Goal: Task Accomplishment & Management: Use online tool/utility

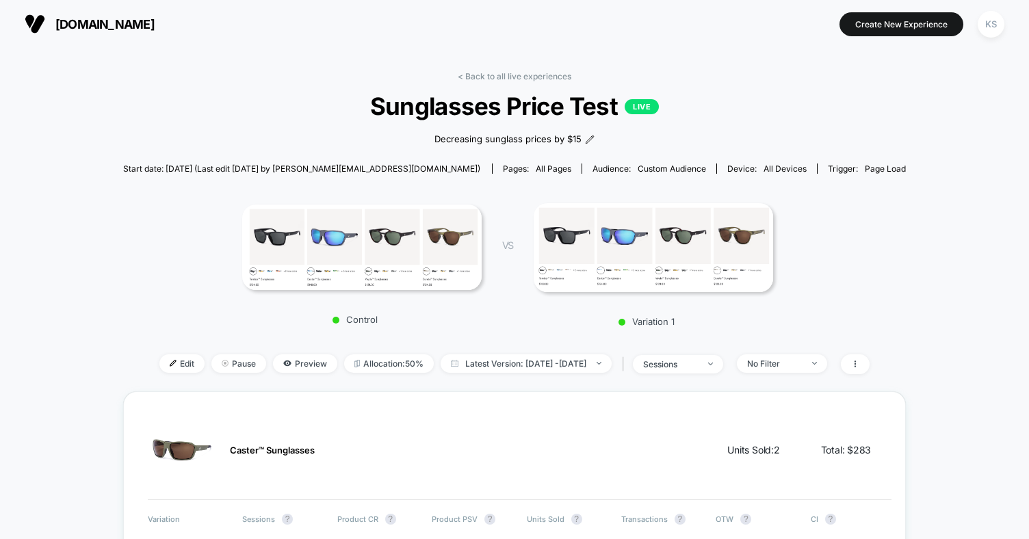
click at [540, 77] on link "< Back to all live experiences" at bounding box center [515, 76] width 114 height 10
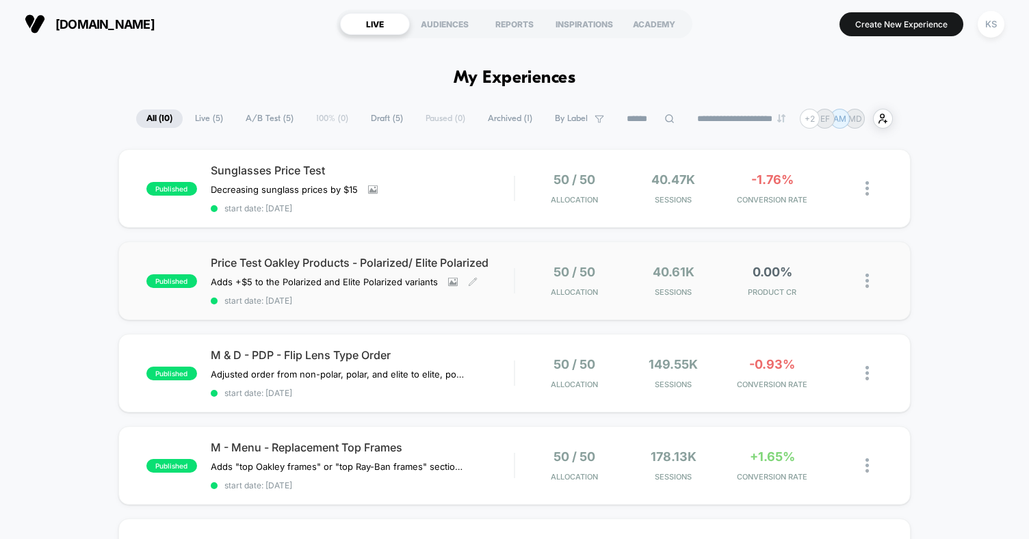
click at [489, 288] on div "Price Test Oakley Products - Polarized/ Elite Polarized Adds +$5 to the Polariz…" at bounding box center [362, 281] width 303 height 50
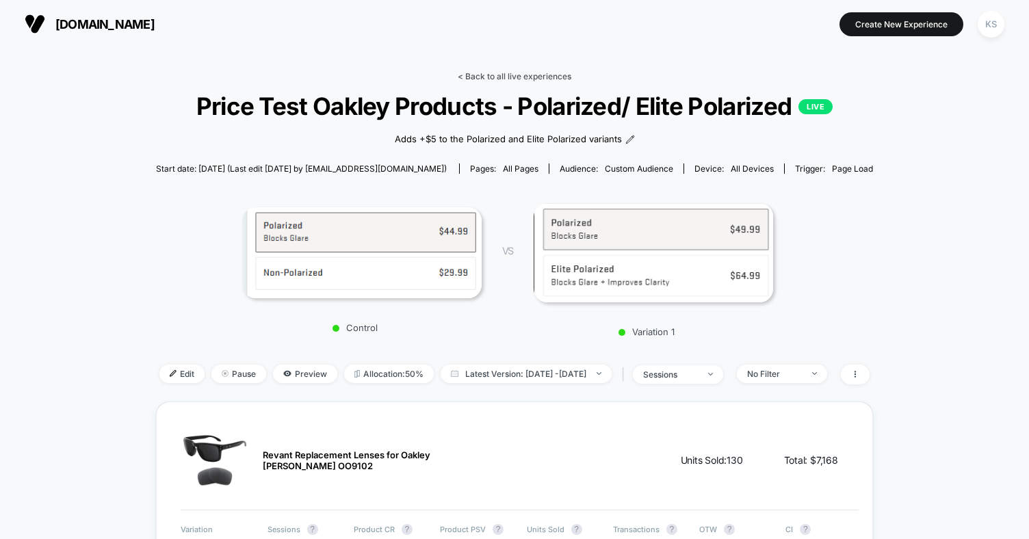
click at [508, 75] on link "< Back to all live experiences" at bounding box center [515, 76] width 114 height 10
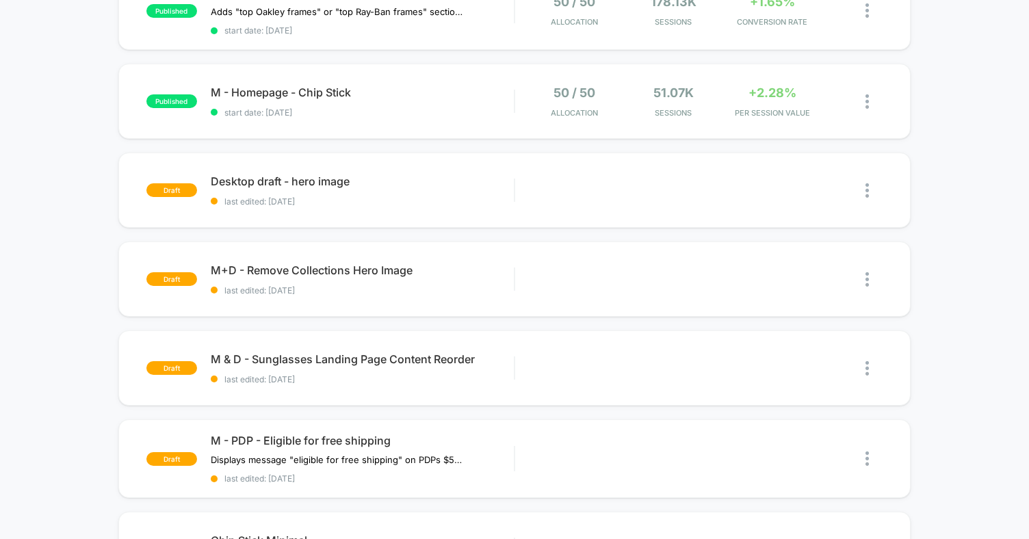
scroll to position [511, 0]
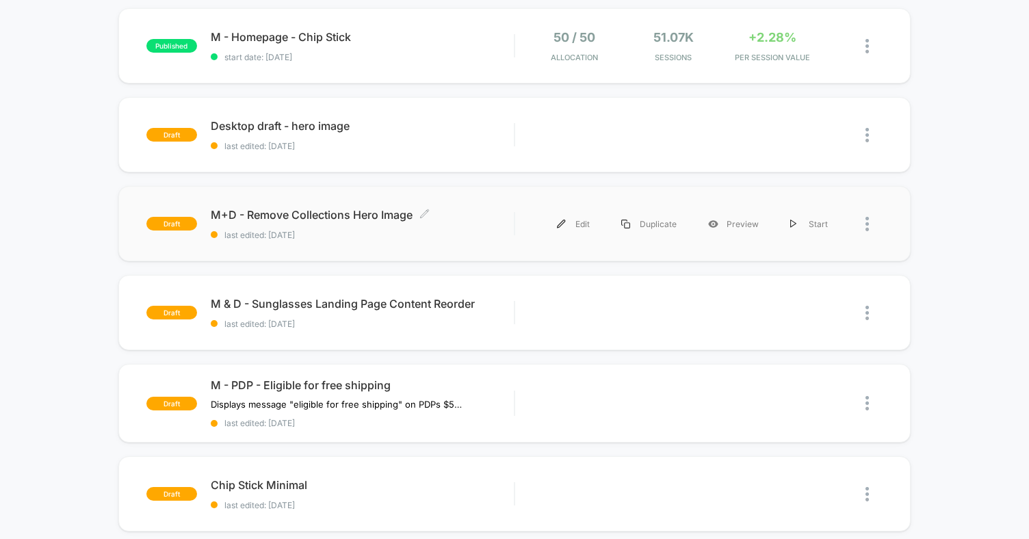
click at [497, 214] on span "M+D - Remove Collections Hero Image Click to edit experience details" at bounding box center [362, 215] width 303 height 14
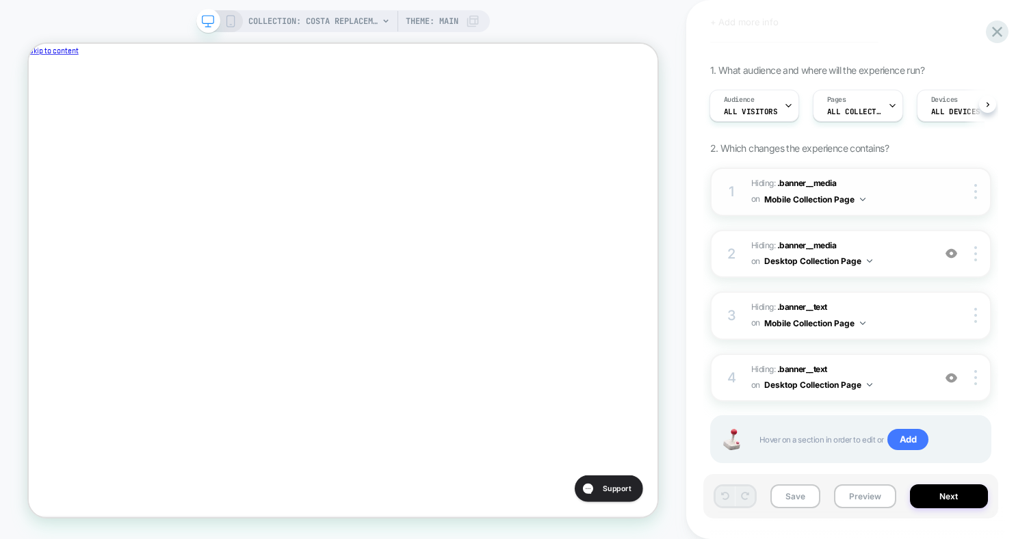
scroll to position [115, 0]
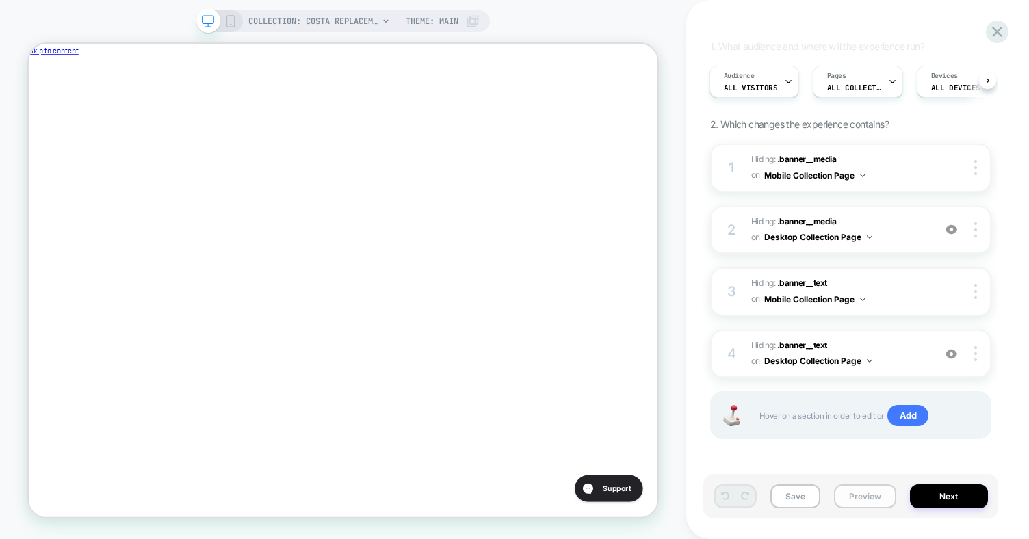
click at [878, 496] on button "Preview" at bounding box center [865, 497] width 62 height 24
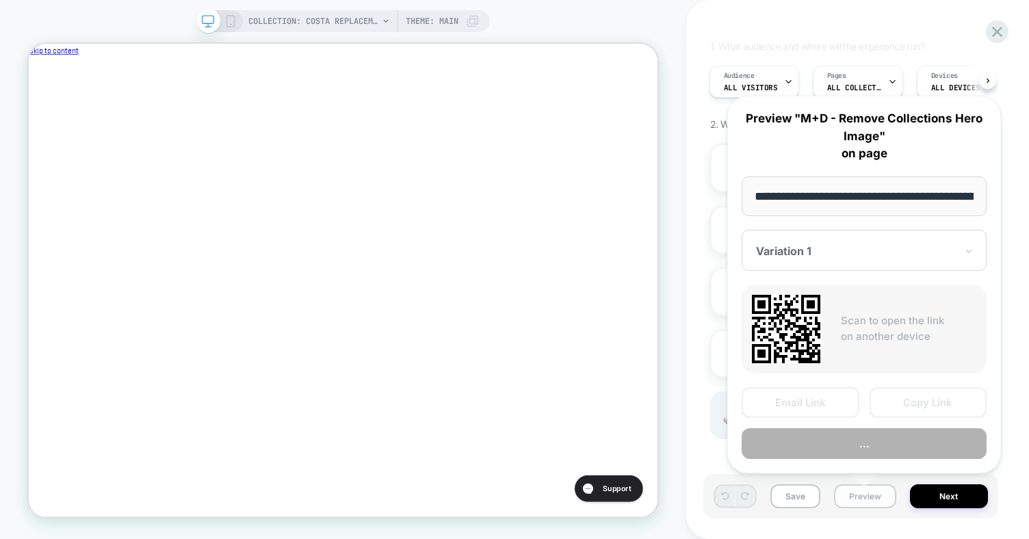
scroll to position [0, 259]
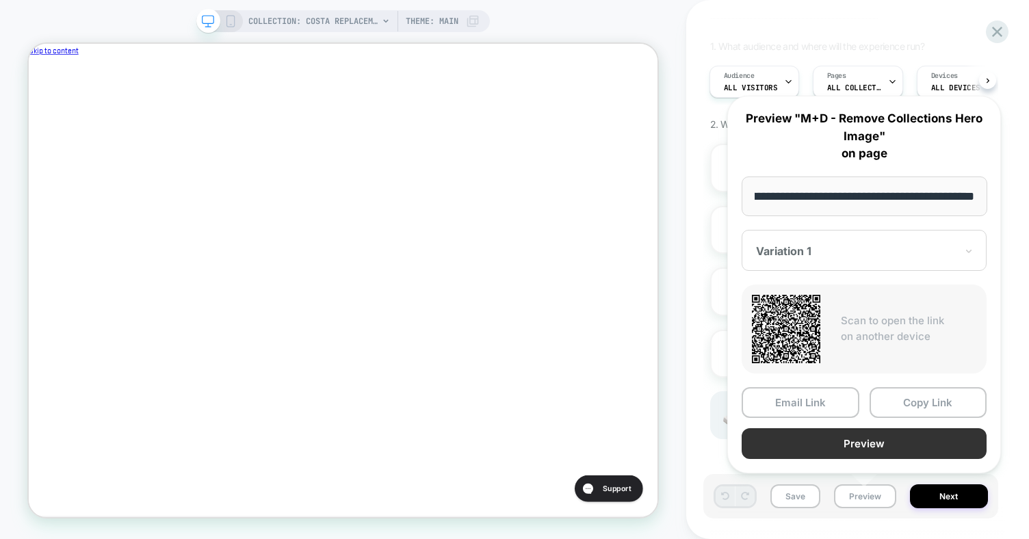
click at [884, 446] on button "Preview" at bounding box center [864, 443] width 245 height 31
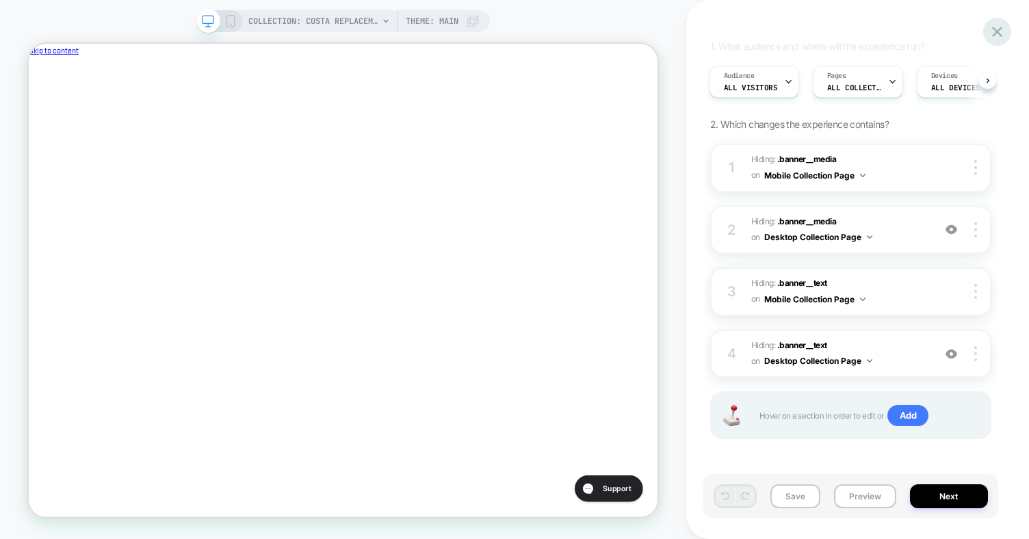
click at [995, 32] on icon at bounding box center [997, 32] width 18 height 18
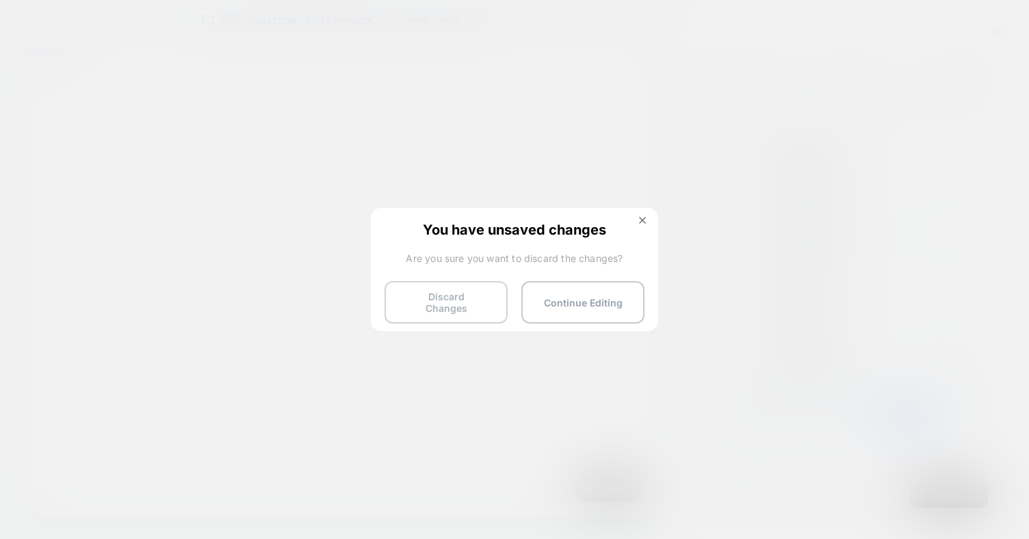
click at [466, 305] on button "Discard Changes" at bounding box center [446, 302] width 123 height 42
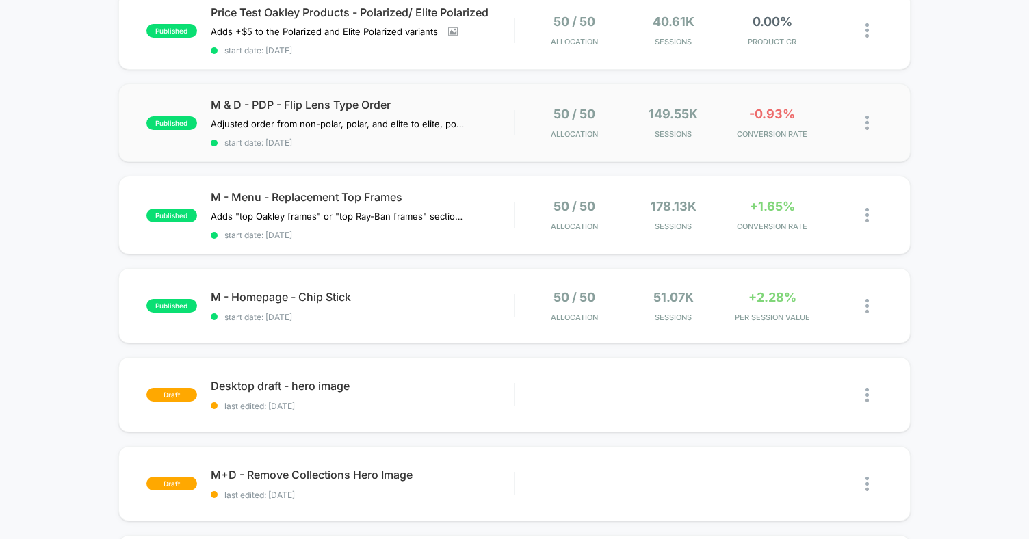
scroll to position [255, 0]
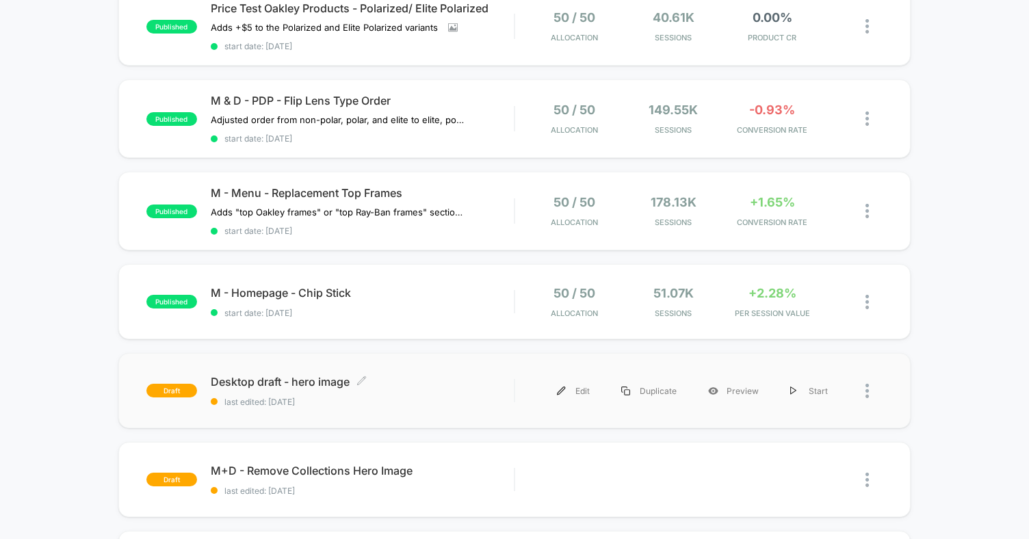
click at [389, 375] on span "Desktop draft - hero image Click to edit experience details" at bounding box center [362, 382] width 303 height 14
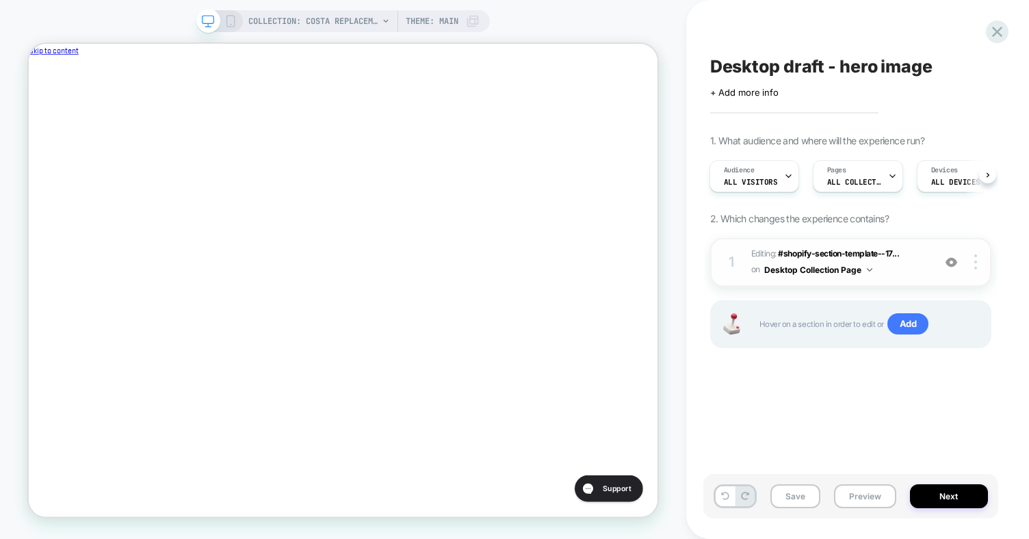
click at [897, 276] on span "Editing : #shopify-section-template--17... #shopify-section-template--176798277…" at bounding box center [839, 262] width 175 height 32
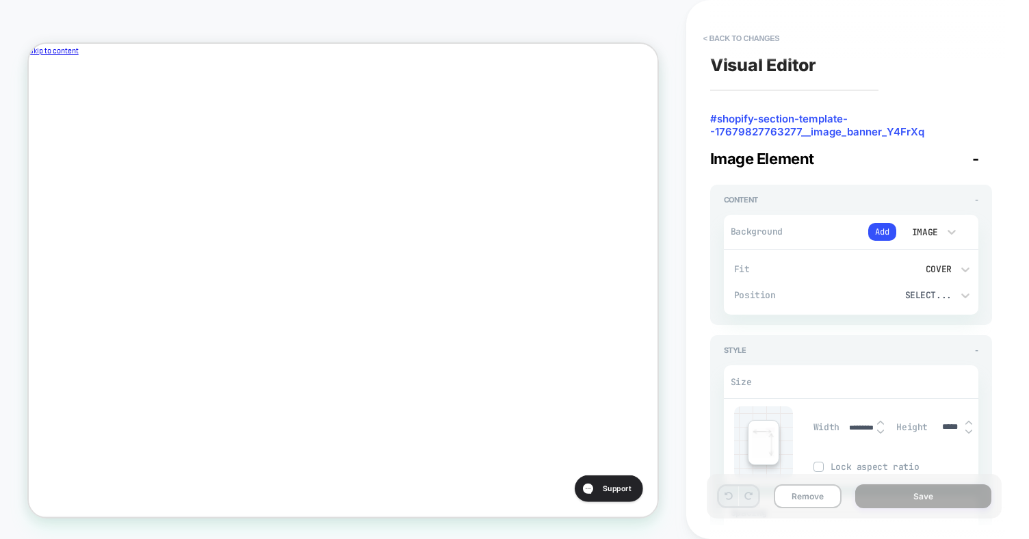
scroll to position [33, 0]
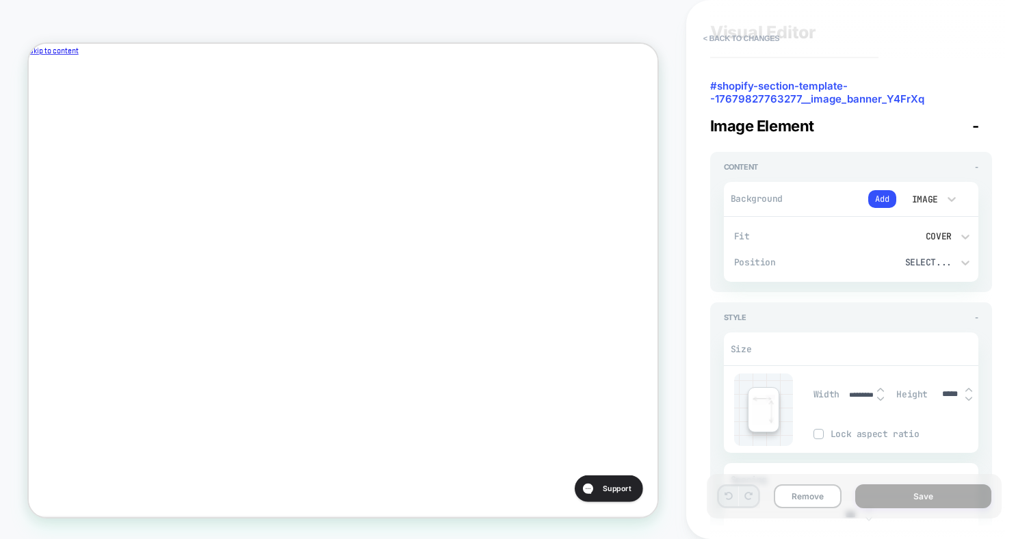
click at [932, 203] on div "Image" at bounding box center [924, 200] width 29 height 12
click at [925, 236] on div "None" at bounding box center [929, 234] width 57 height 29
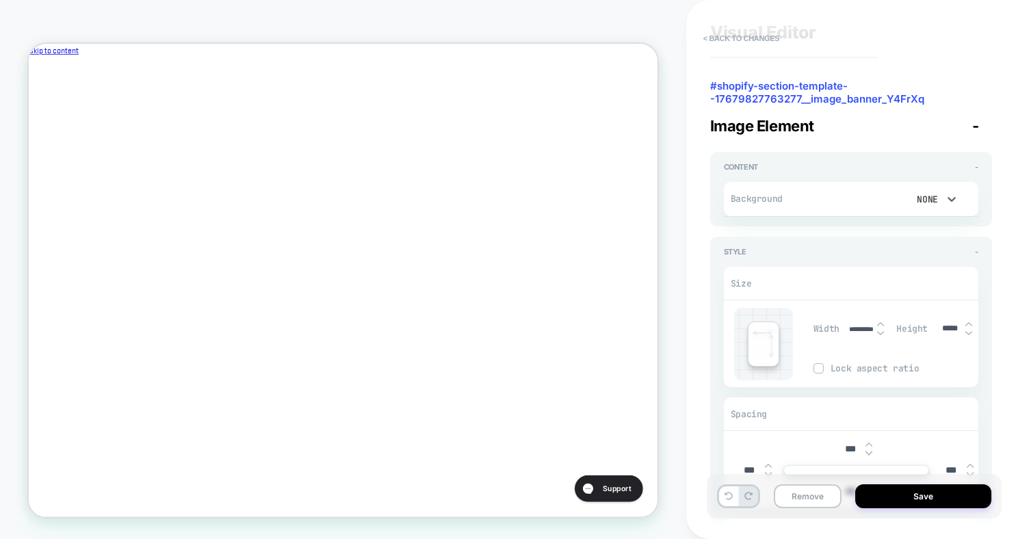
click at [925, 200] on div "None" at bounding box center [924, 200] width 29 height 12
click at [925, 264] on div "Color" at bounding box center [929, 263] width 57 height 29
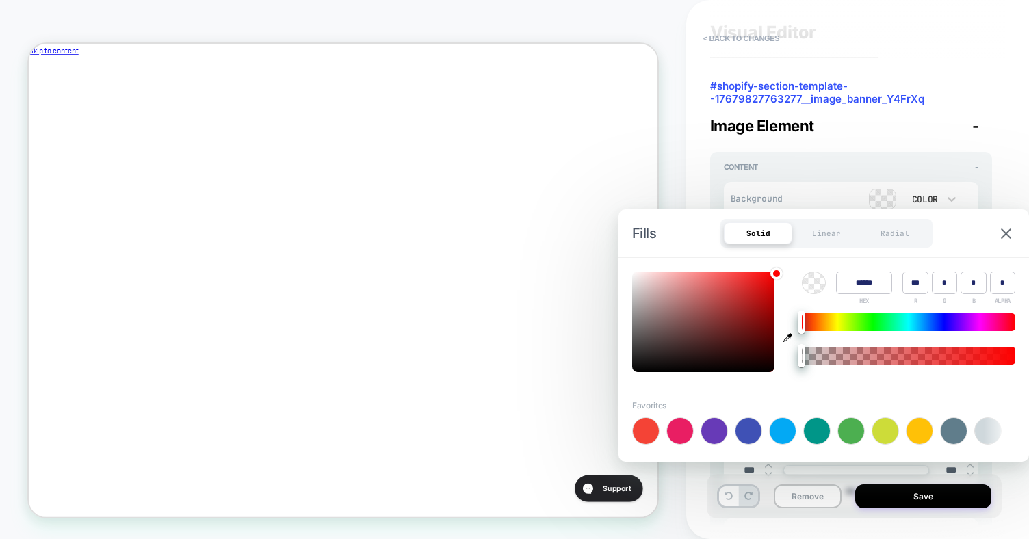
type textarea "*"
click at [871, 285] on input "******" at bounding box center [864, 283] width 56 height 23
type input "******"
type input "***"
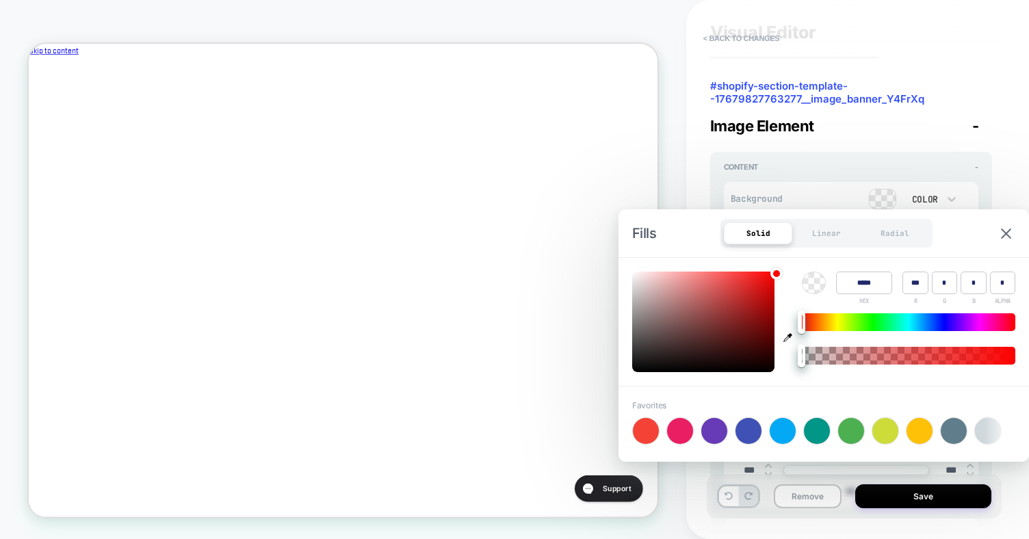
type input "***"
type input "*"
type textarea "*"
type input "******"
click at [802, 287] on div at bounding box center [814, 283] width 24 height 23
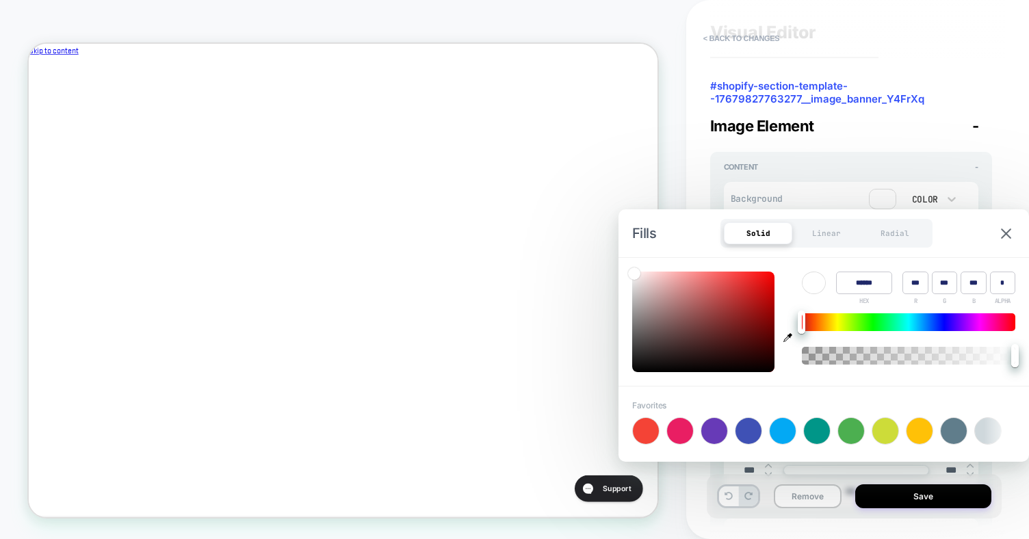
click at [816, 290] on div at bounding box center [814, 282] width 23 height 21
click at [996, 238] on div "Fills Solid Linear Radial" at bounding box center [824, 233] width 411 height 48
click at [1005, 231] on img at bounding box center [1006, 234] width 10 height 10
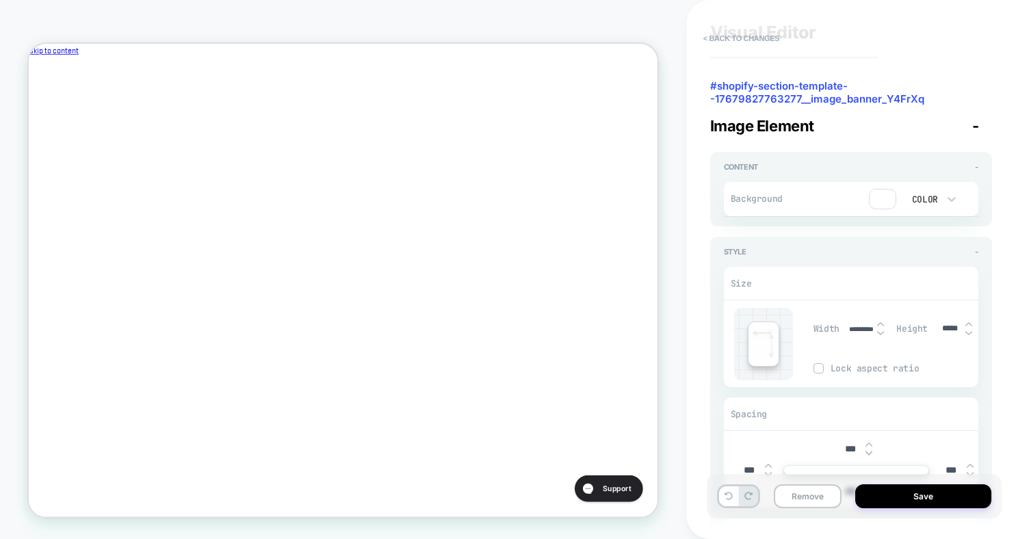
click at [1005, 220] on div "**********" at bounding box center [857, 269] width 295 height 539
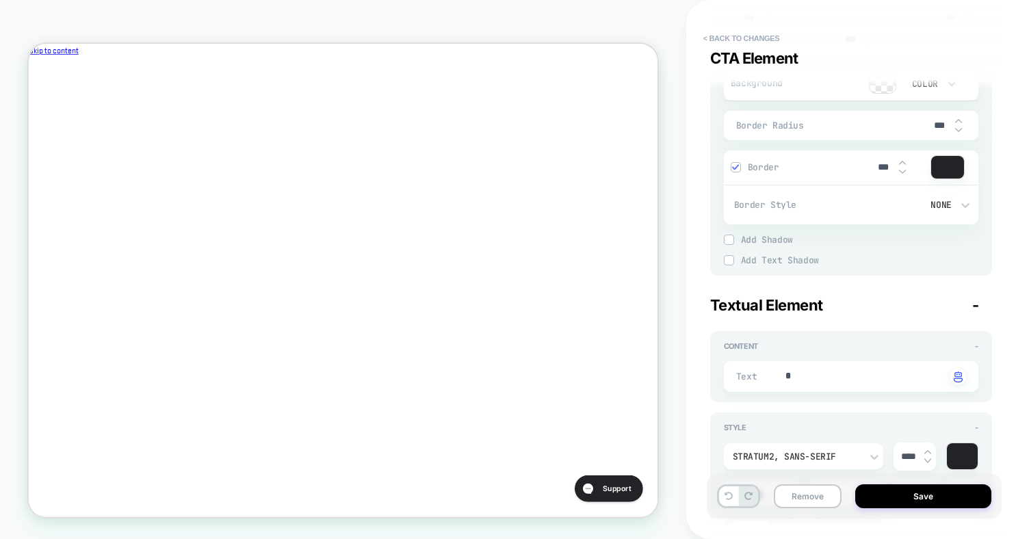
scroll to position [2172, 0]
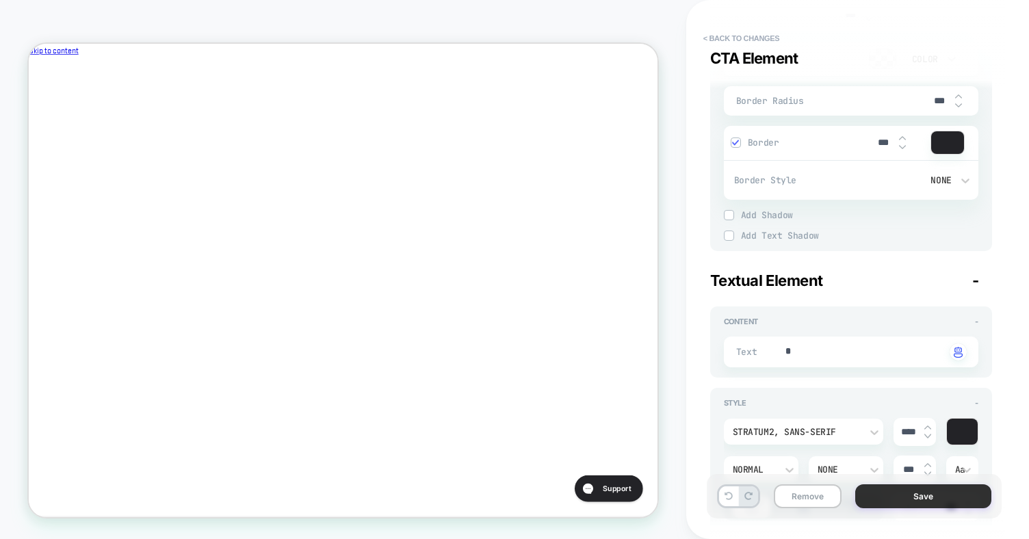
click at [893, 500] on button "Save" at bounding box center [924, 497] width 136 height 24
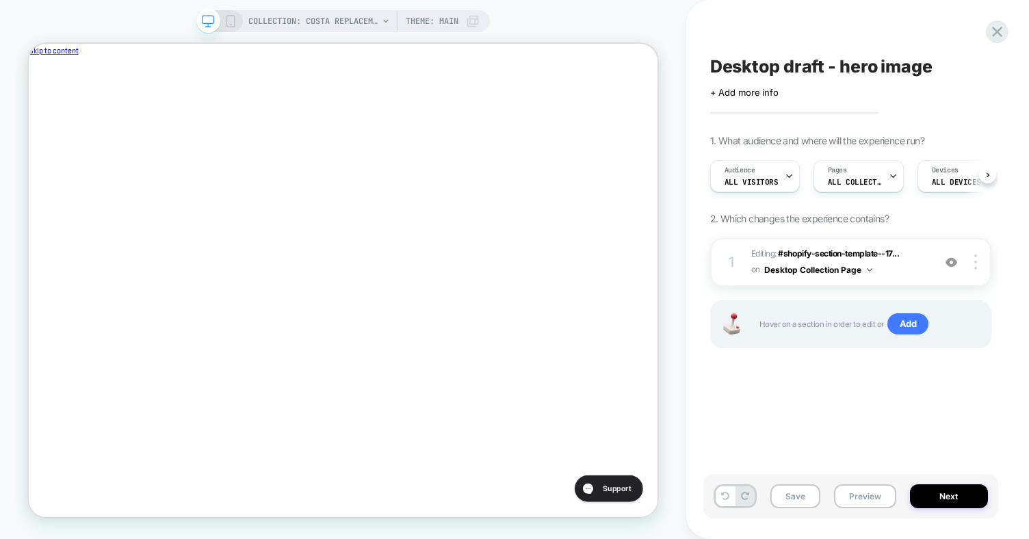
scroll to position [0, 1]
click at [847, 494] on button "Preview" at bounding box center [865, 497] width 62 height 24
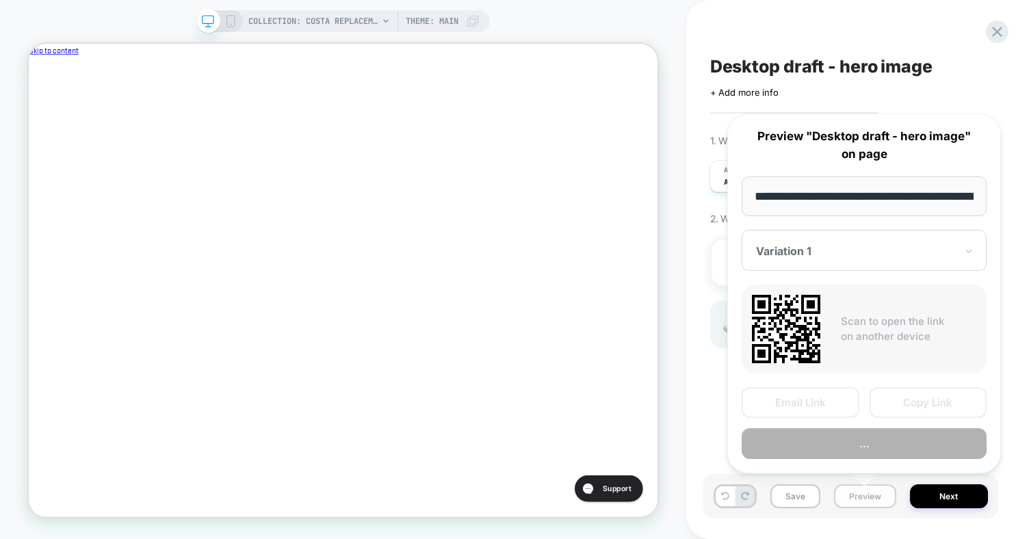
scroll to position [0, 259]
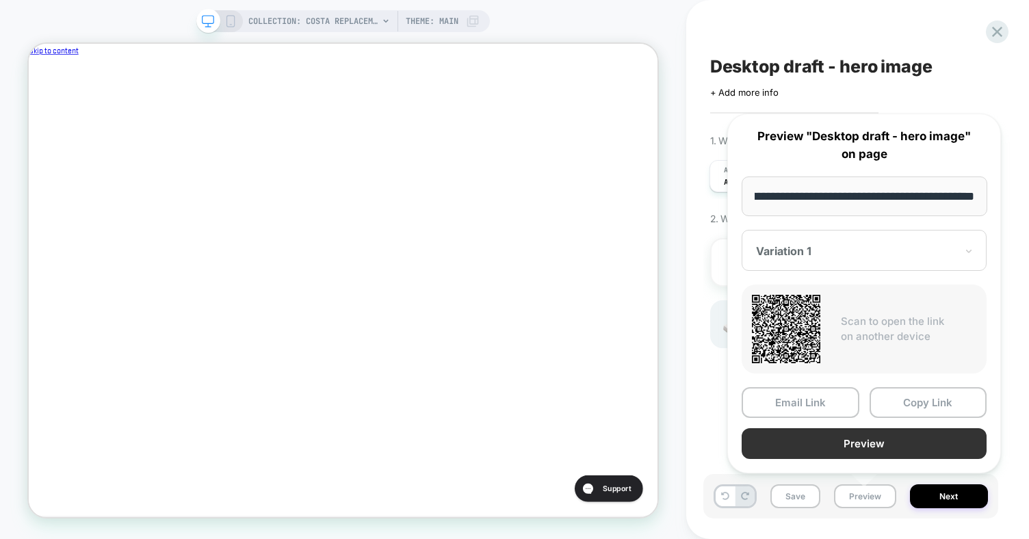
click at [877, 448] on button "Preview" at bounding box center [864, 443] width 245 height 31
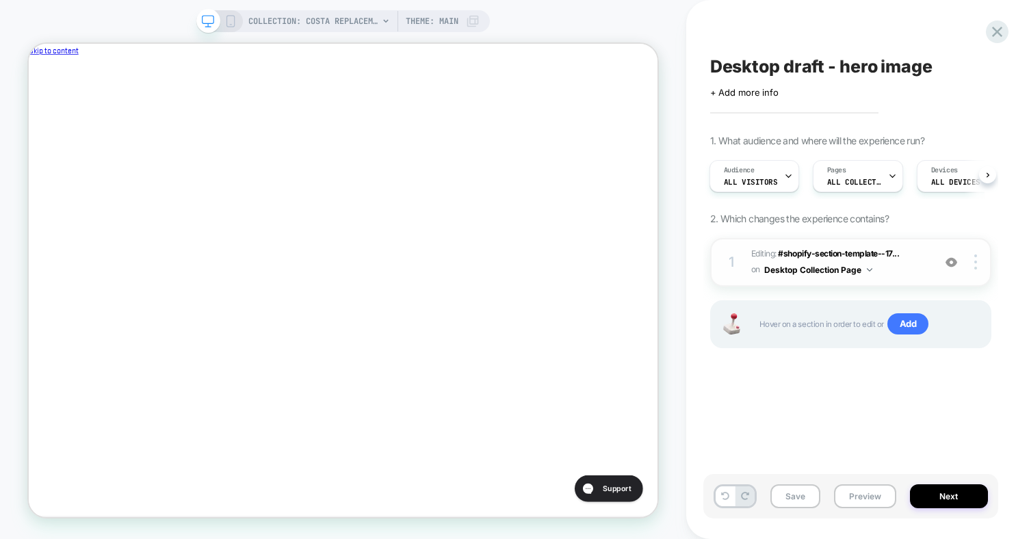
click at [912, 265] on span "Editing : #shopify-section-template--17... #shopify-section-template--176798277…" at bounding box center [839, 262] width 175 height 32
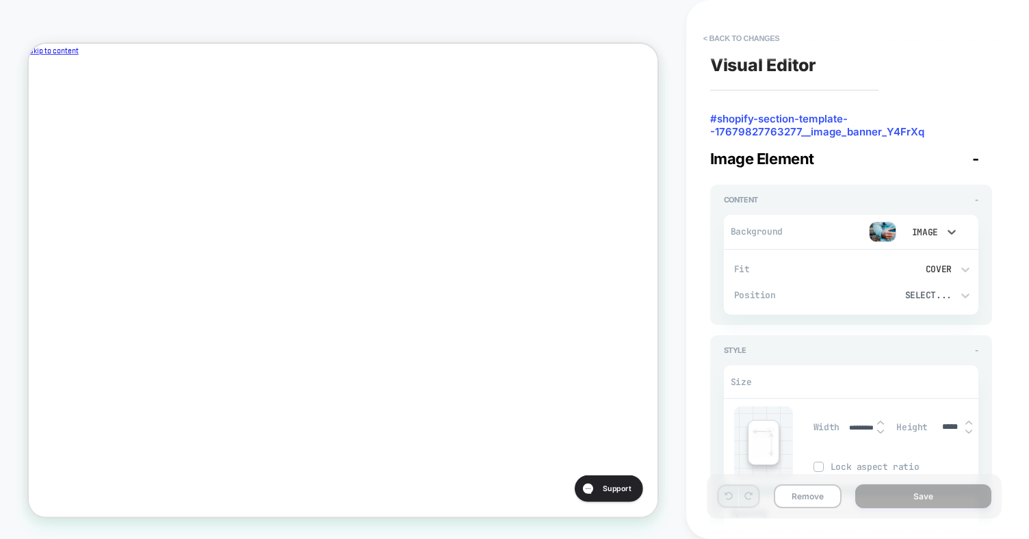
click at [927, 237] on div "Image" at bounding box center [924, 233] width 29 height 12
click at [930, 270] on div "None" at bounding box center [929, 267] width 57 height 29
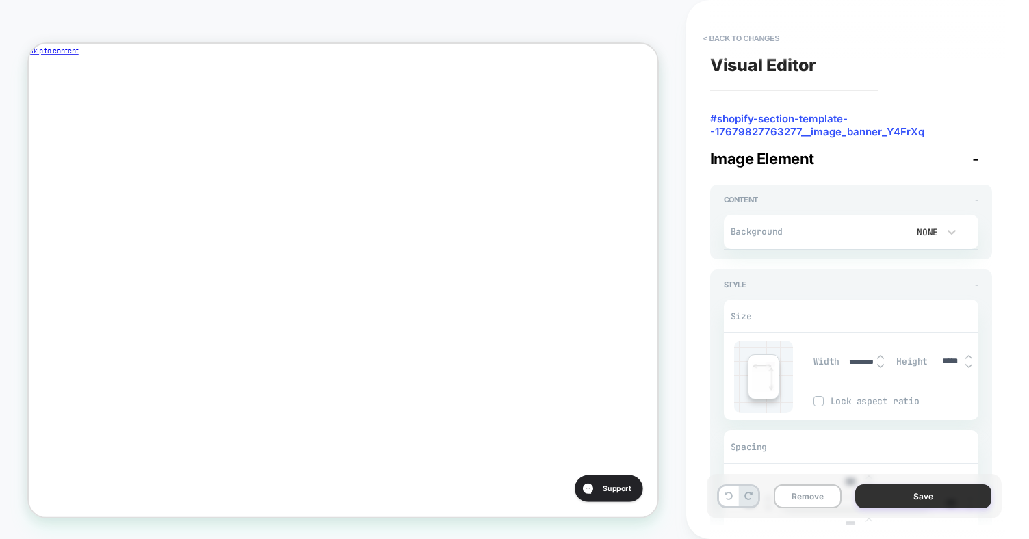
click at [914, 495] on button "Save" at bounding box center [924, 497] width 136 height 24
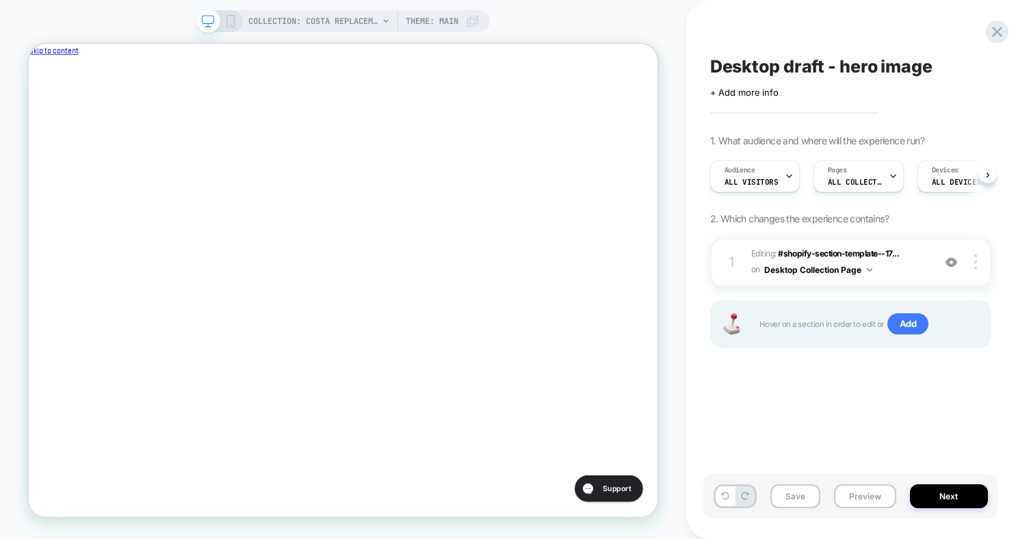
scroll to position [0, 1]
click at [864, 496] on button "Preview" at bounding box center [865, 497] width 62 height 24
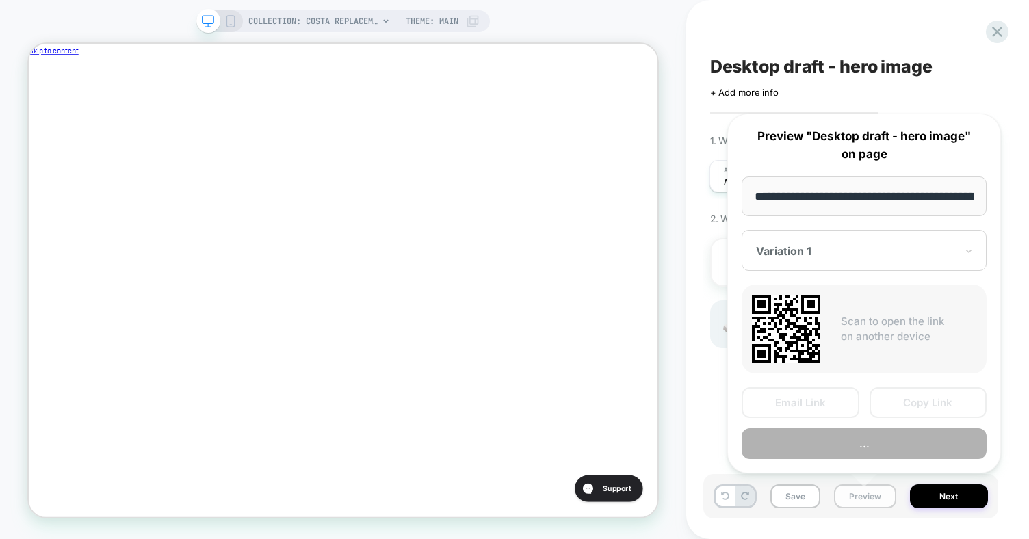
scroll to position [0, 259]
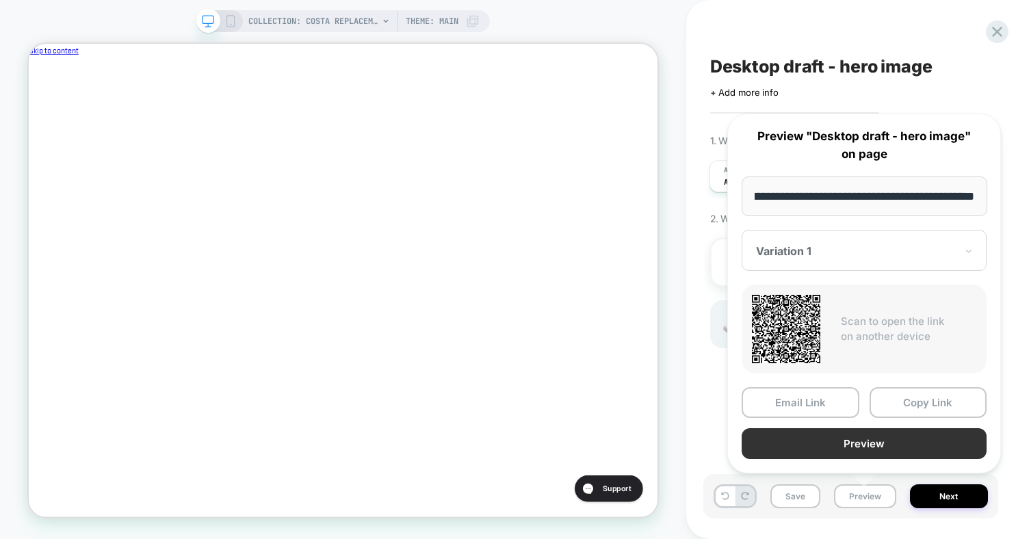
click at [877, 452] on button "Preview" at bounding box center [864, 443] width 245 height 31
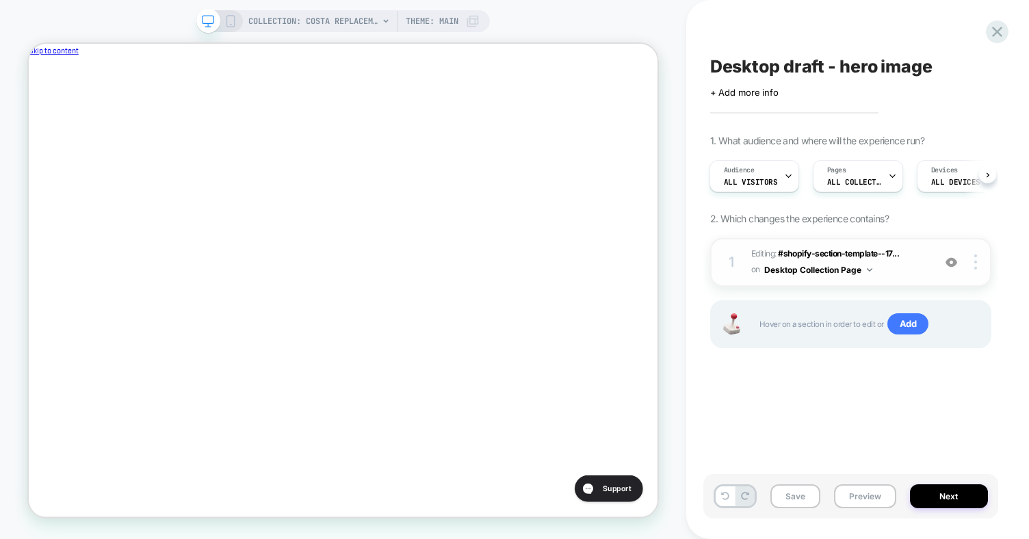
click at [927, 261] on div "1 Editing : #shopify-section-template--17... #shopify-section-template--1767982…" at bounding box center [850, 262] width 281 height 49
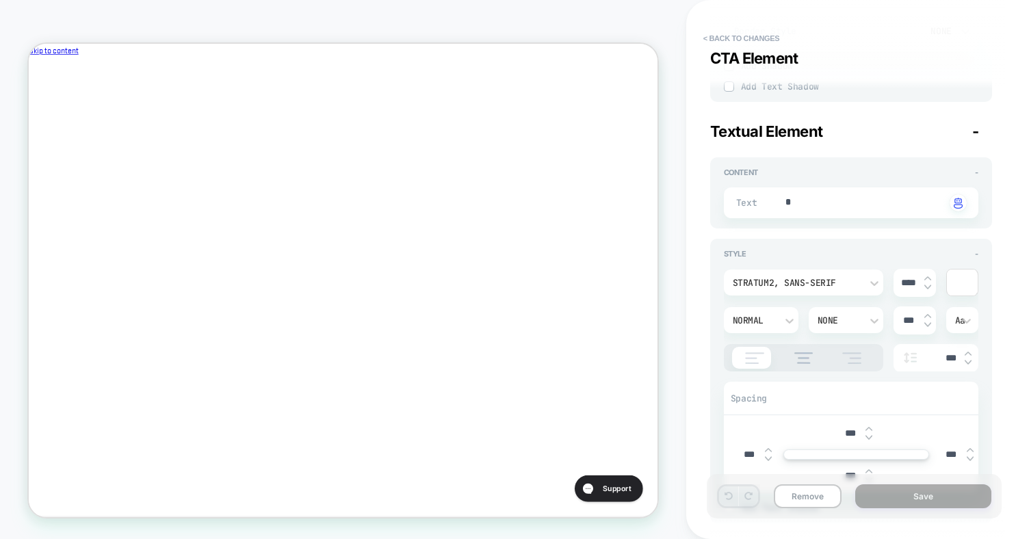
scroll to position [1320, 0]
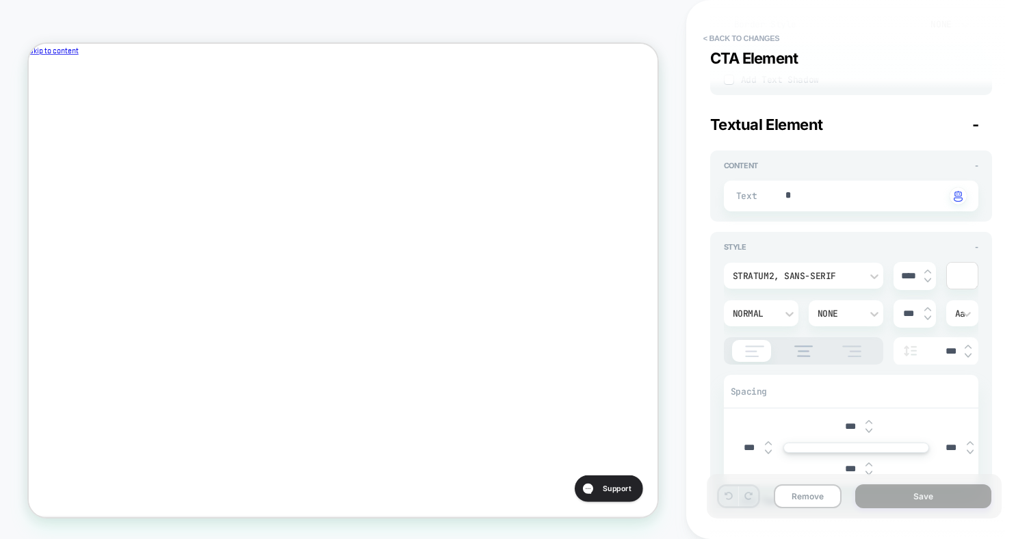
click at [964, 279] on div at bounding box center [962, 276] width 31 height 26
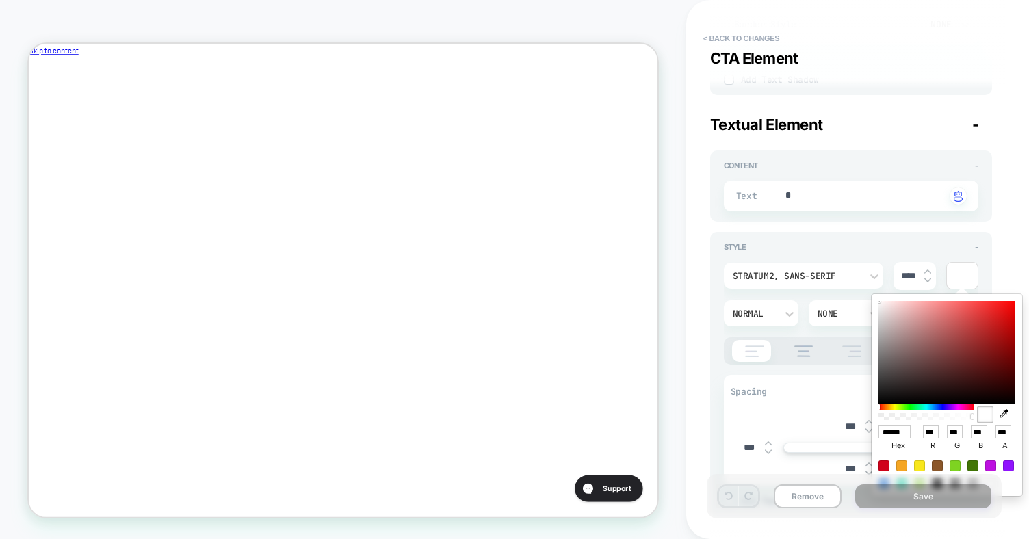
click at [1001, 248] on div "Visual Editor #shopify-section-template--17679827763277__image_banner_Y4FrXq Im…" at bounding box center [857, 269] width 295 height 539
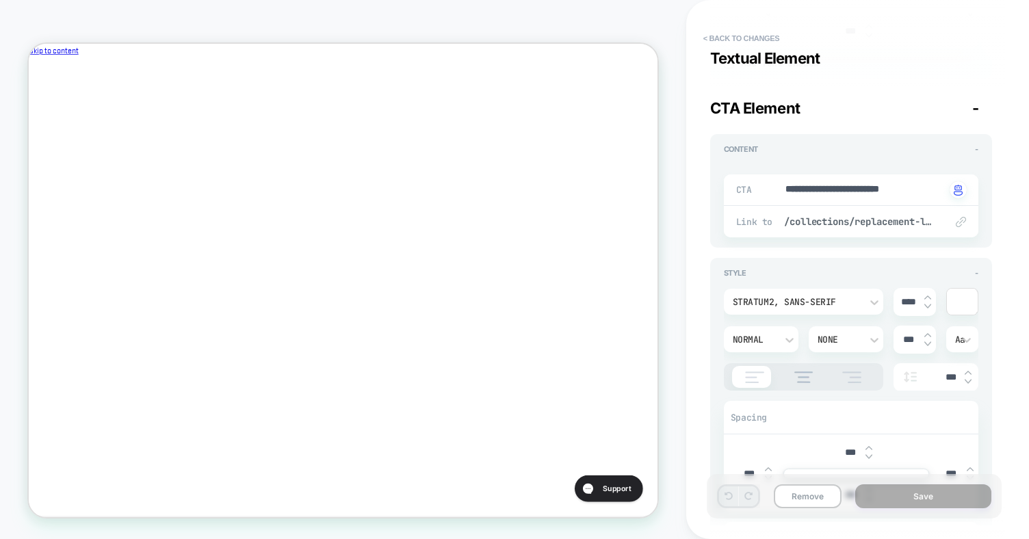
type textarea "*"
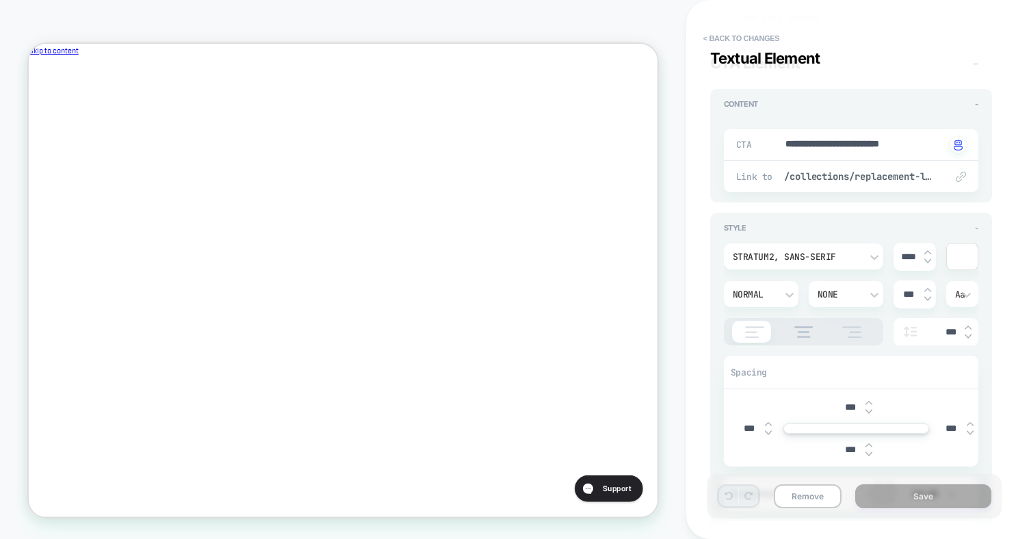
scroll to position [1802, 0]
click at [953, 257] on div at bounding box center [962, 257] width 31 height 26
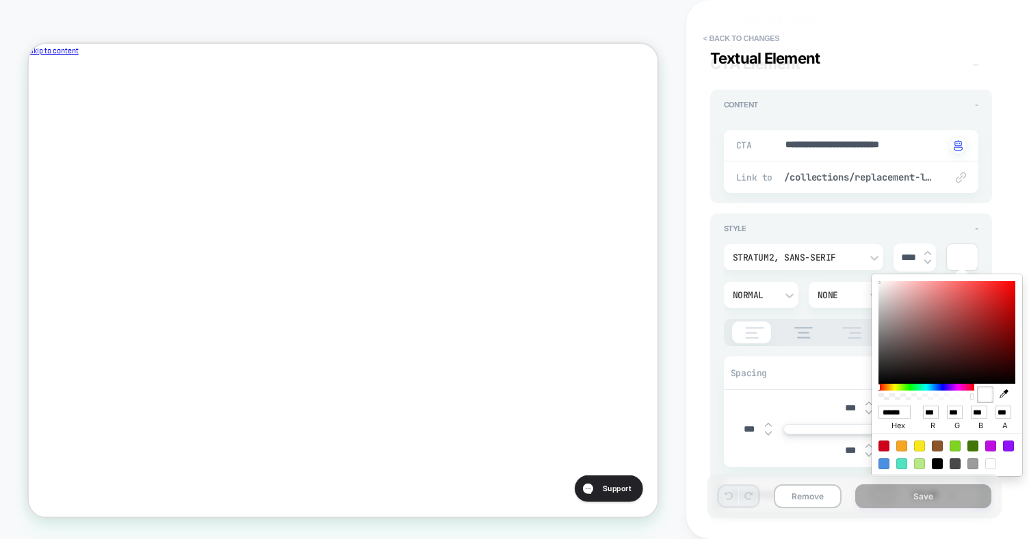
click at [895, 407] on input "******" at bounding box center [895, 412] width 32 height 13
type input "****"
type textarea "*"
type input "**"
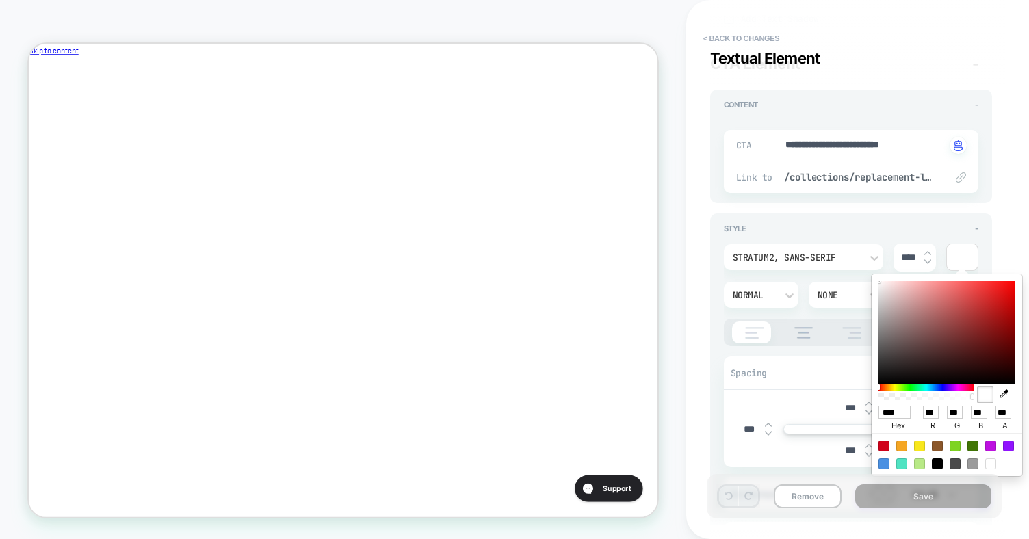
type input "**"
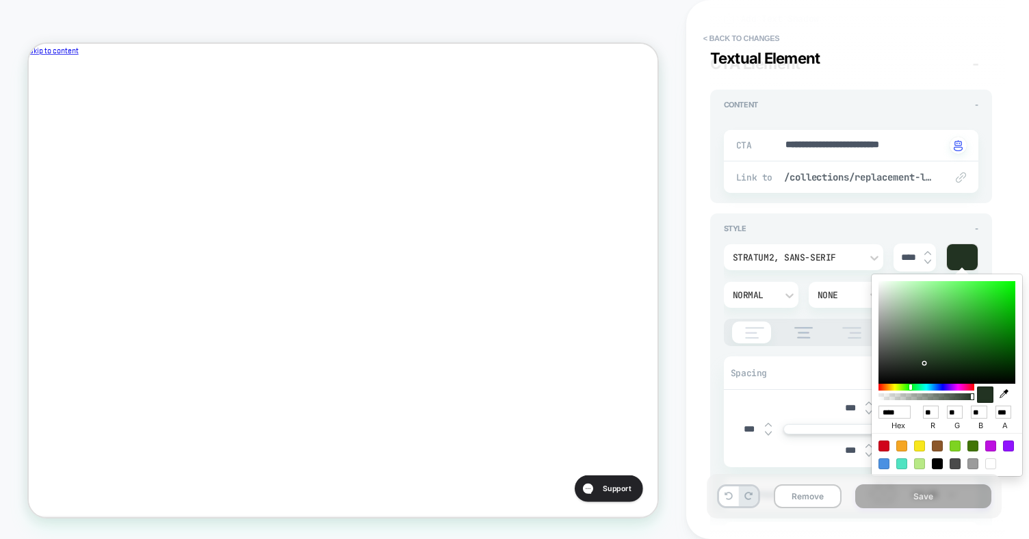
type textarea "*"
type input "*****"
type textarea "*"
type input "******"
type textarea "*"
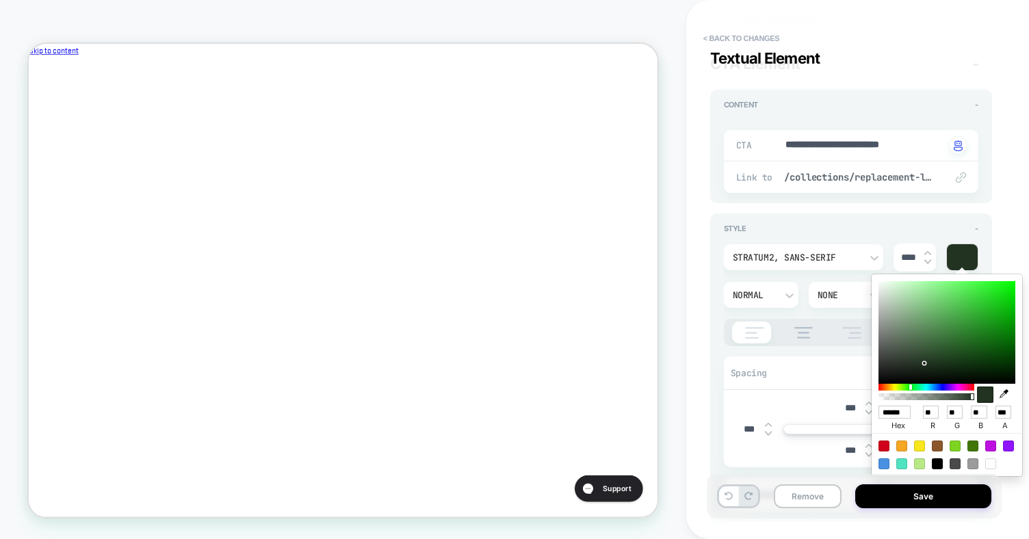
type input "**"
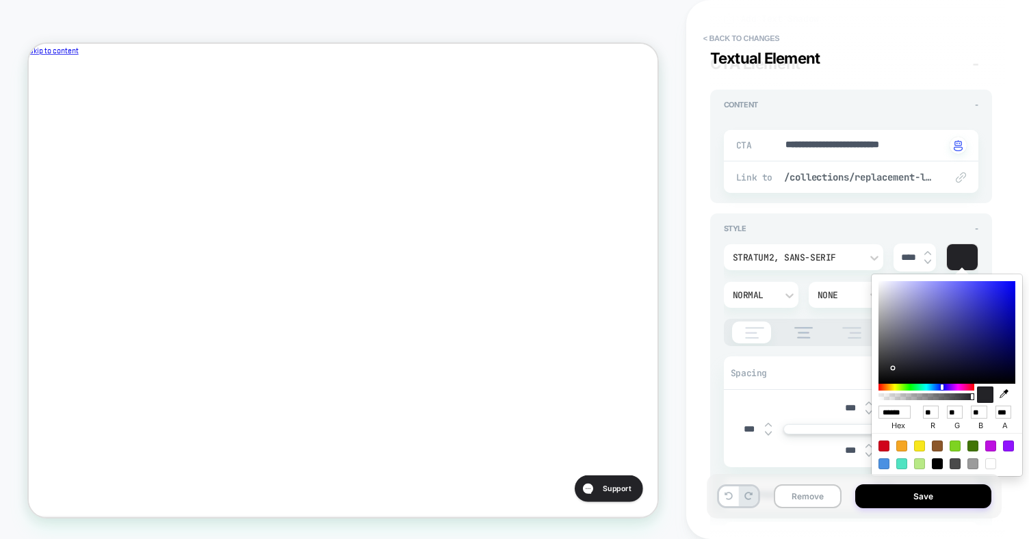
scroll to position [0, 1]
type textarea "*"
type input "******"
click at [993, 243] on div "Visual Editor #shopify-section-template--17679827763277__image_banner_Y4FrXq Im…" at bounding box center [851, 270] width 295 height 512
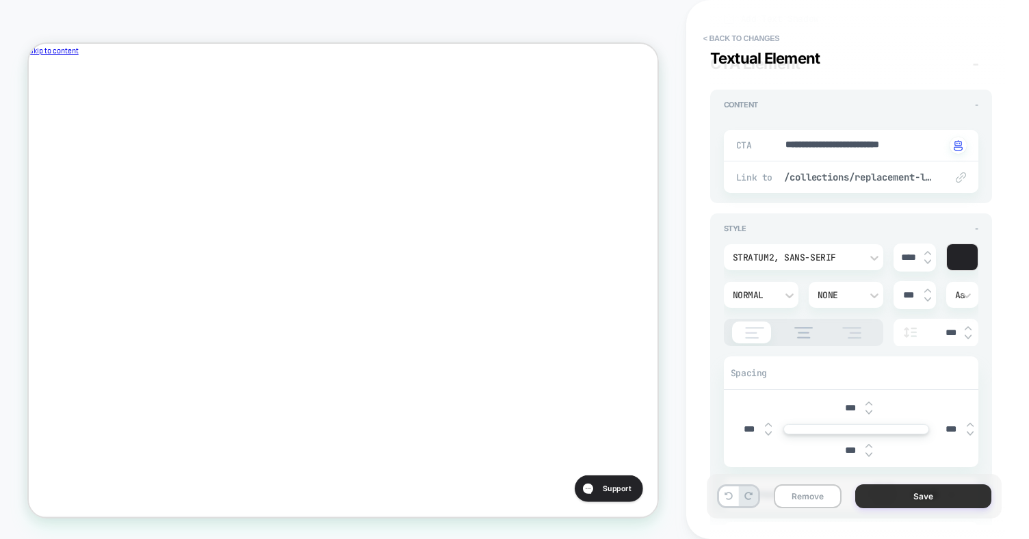
click at [895, 493] on button "Save" at bounding box center [924, 497] width 136 height 24
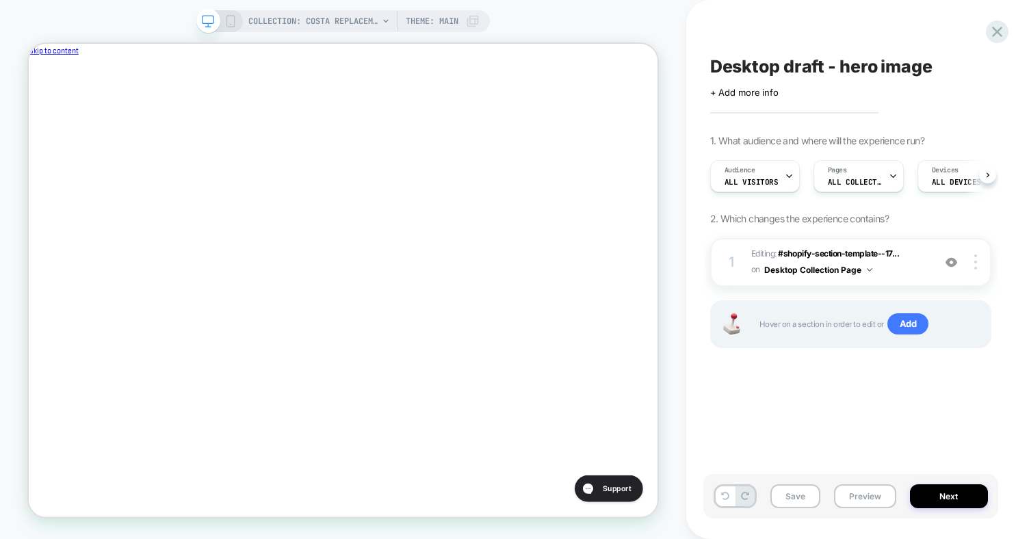
scroll to position [0, 1]
click at [875, 491] on button "Preview" at bounding box center [865, 497] width 62 height 24
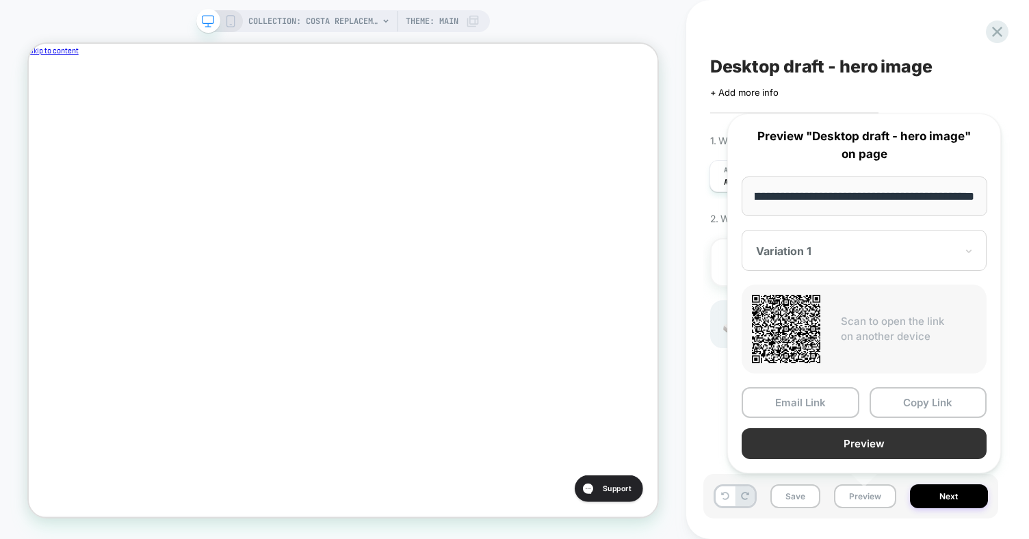
scroll to position [0, 0]
click at [895, 439] on button "Preview" at bounding box center [864, 443] width 245 height 31
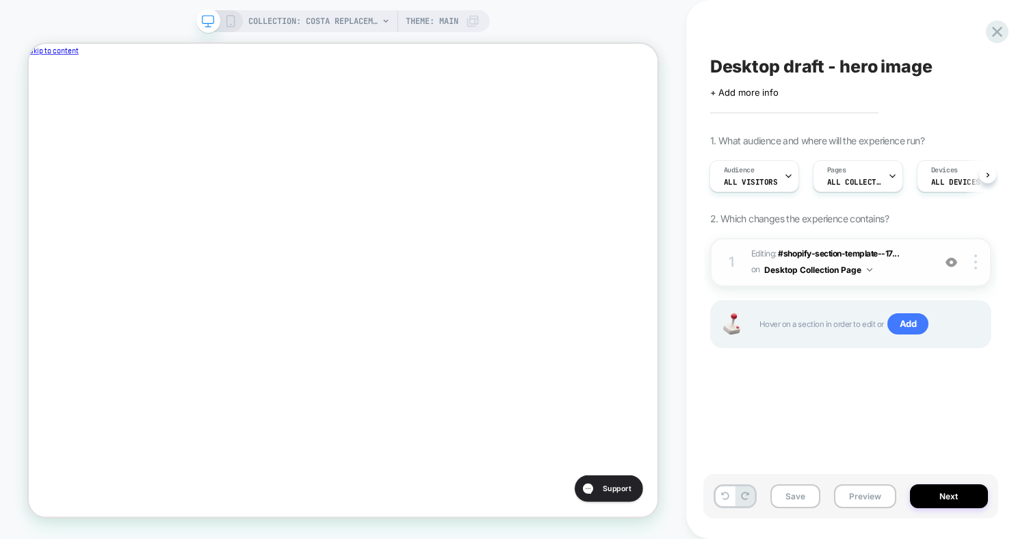
click at [915, 266] on span "Editing : #shopify-section-template--17... #shopify-section-template--176798277…" at bounding box center [839, 262] width 175 height 32
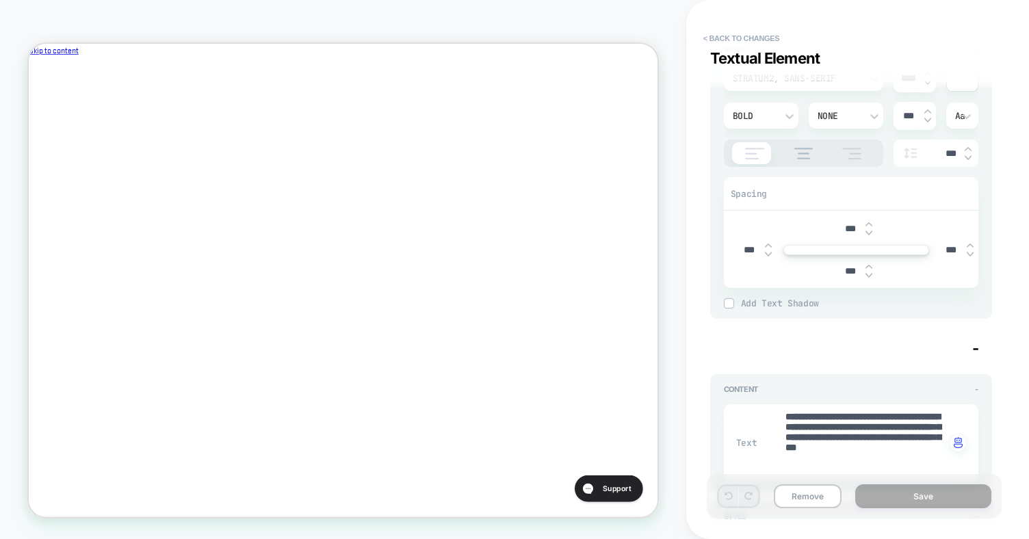
type textarea "*"
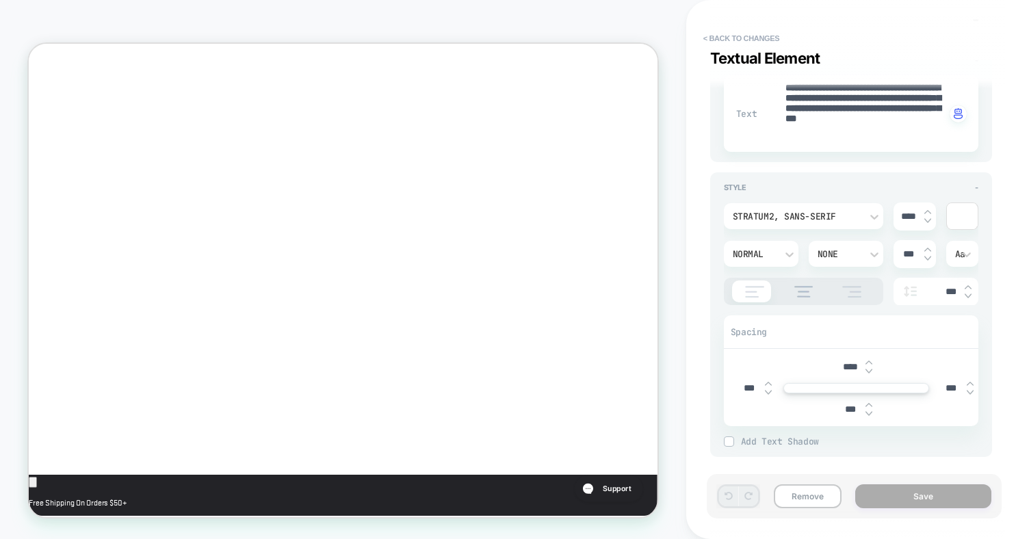
scroll to position [346, 0]
click at [730, 38] on button "< Back to changes" at bounding box center [742, 38] width 90 height 22
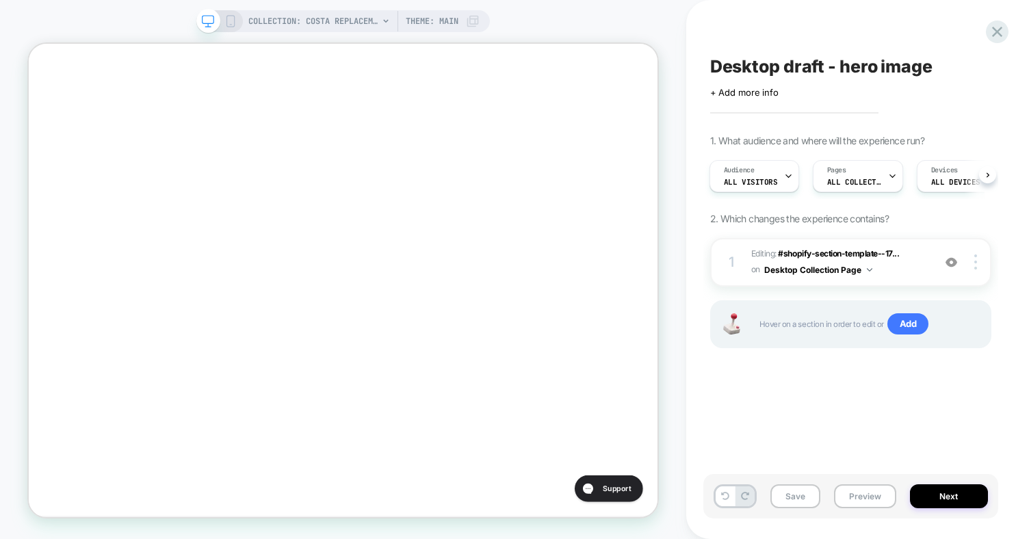
scroll to position [214, 0]
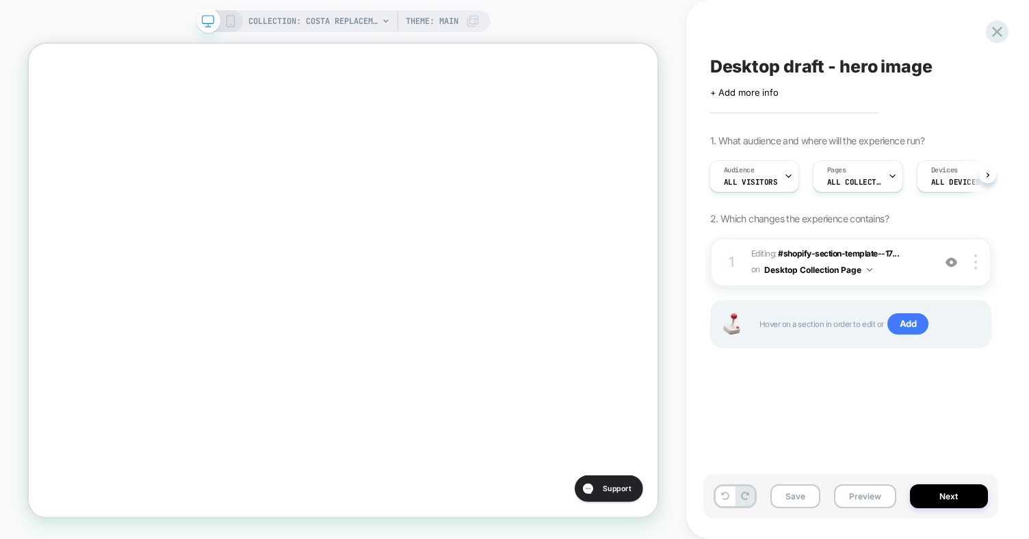
click at [671, 175] on div "COLLECTION: Costa Replacement Lenses by Revant Optics (Category) COLLECTION: Co…" at bounding box center [343, 270] width 687 height 512
click at [990, 31] on icon at bounding box center [997, 32] width 18 height 18
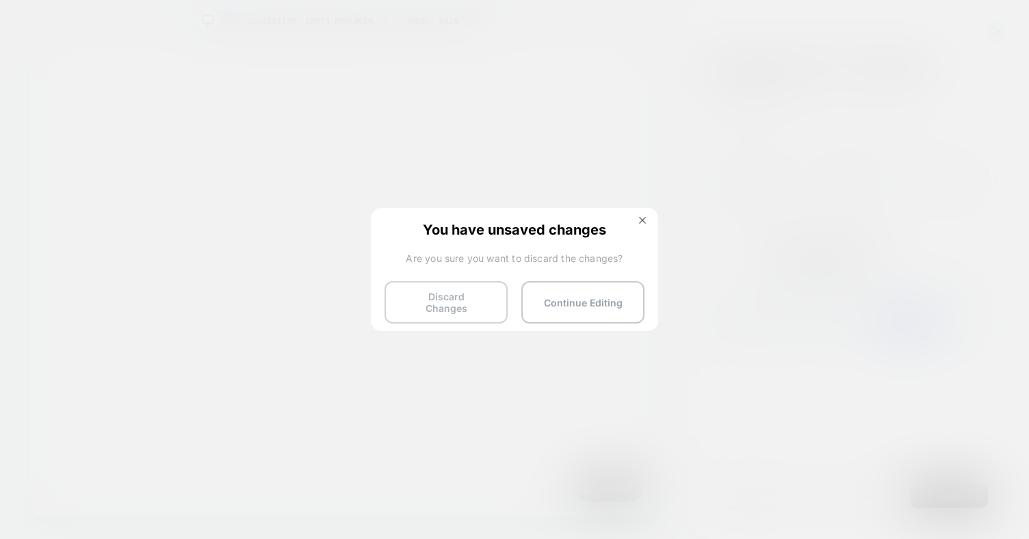
click at [475, 309] on button "Discard Changes" at bounding box center [446, 302] width 123 height 42
